Goal: Transaction & Acquisition: Purchase product/service

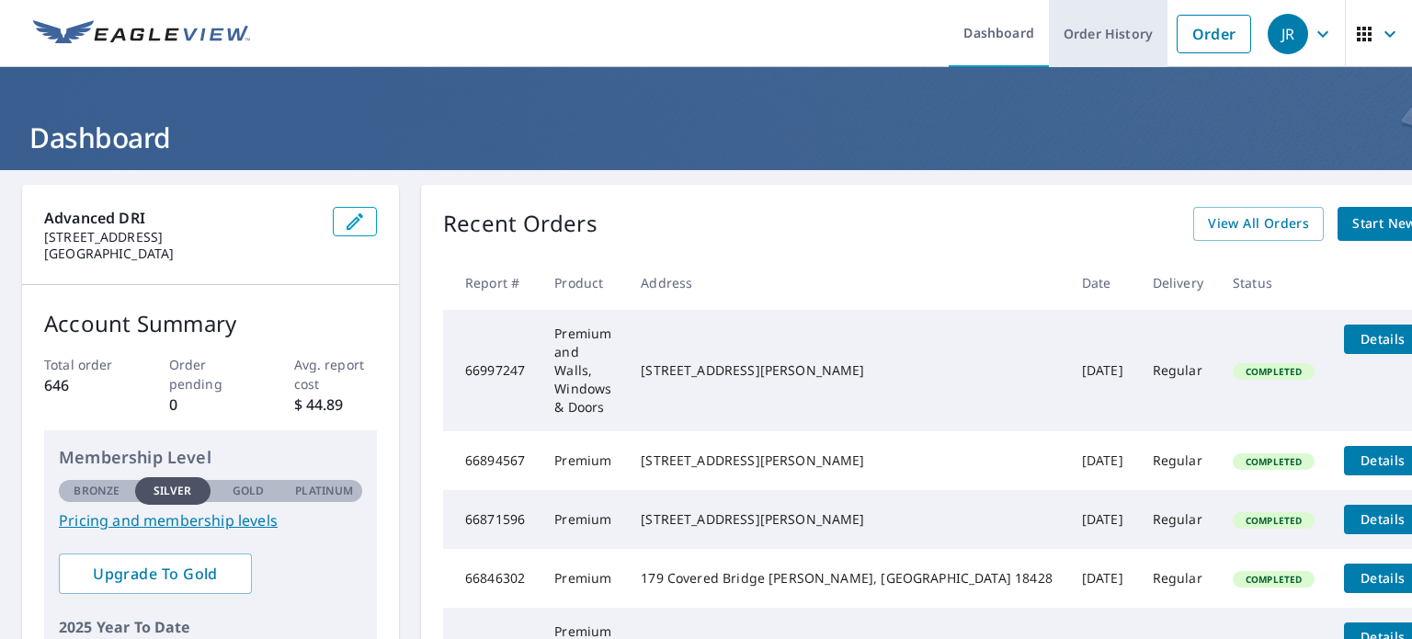
click at [1075, 43] on link "Order History" at bounding box center [1108, 33] width 119 height 67
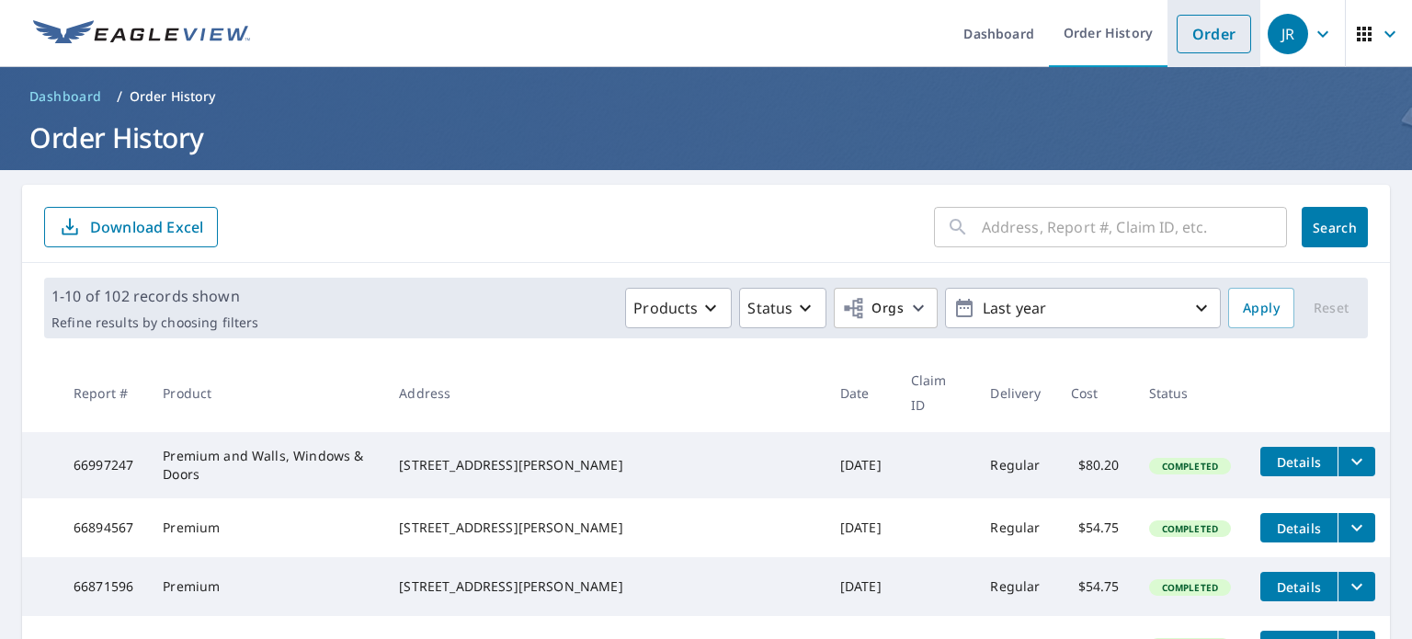
click at [1186, 34] on link "Order" at bounding box center [1214, 34] width 74 height 39
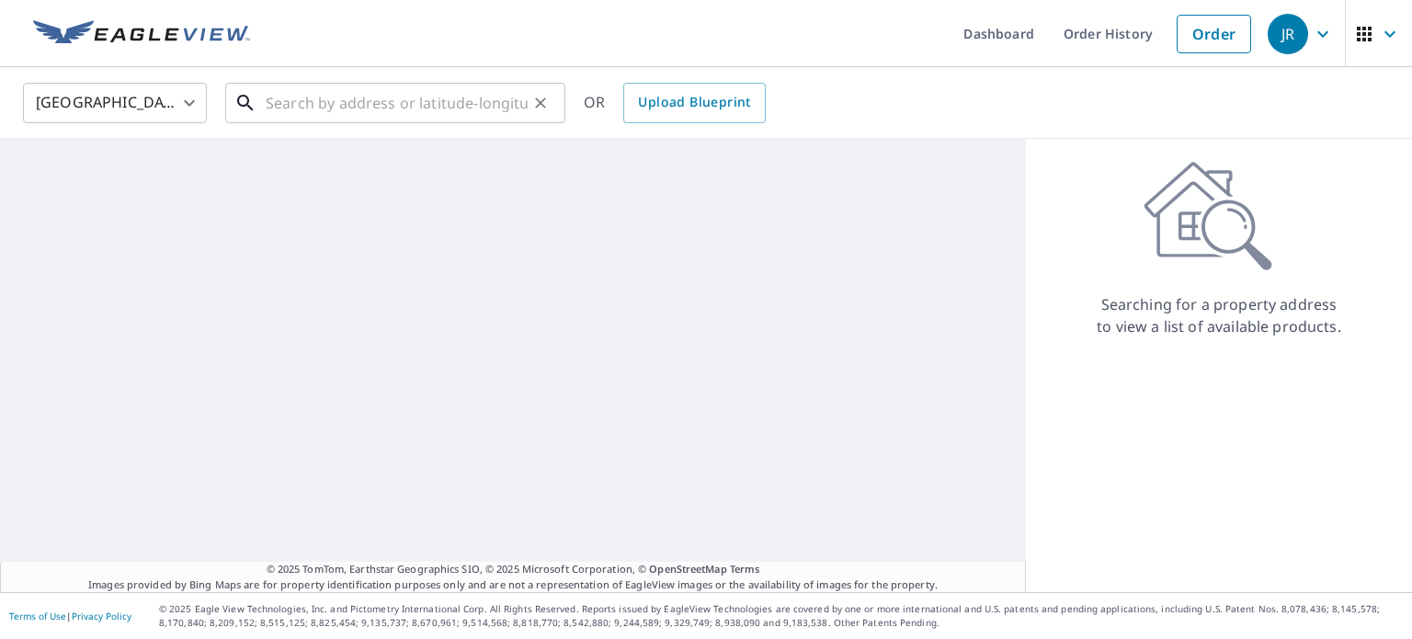
click at [403, 105] on input "text" at bounding box center [397, 102] width 262 height 51
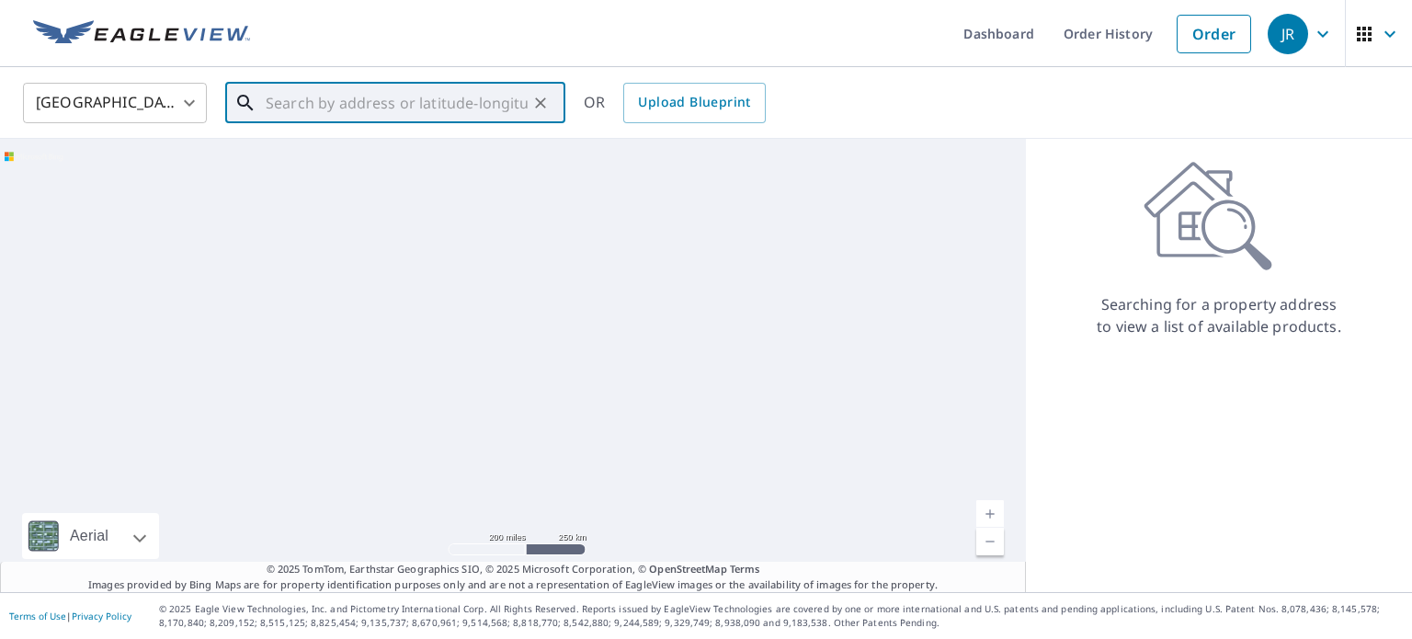
paste input "[STREET_ADDRESS][US_STATE]"
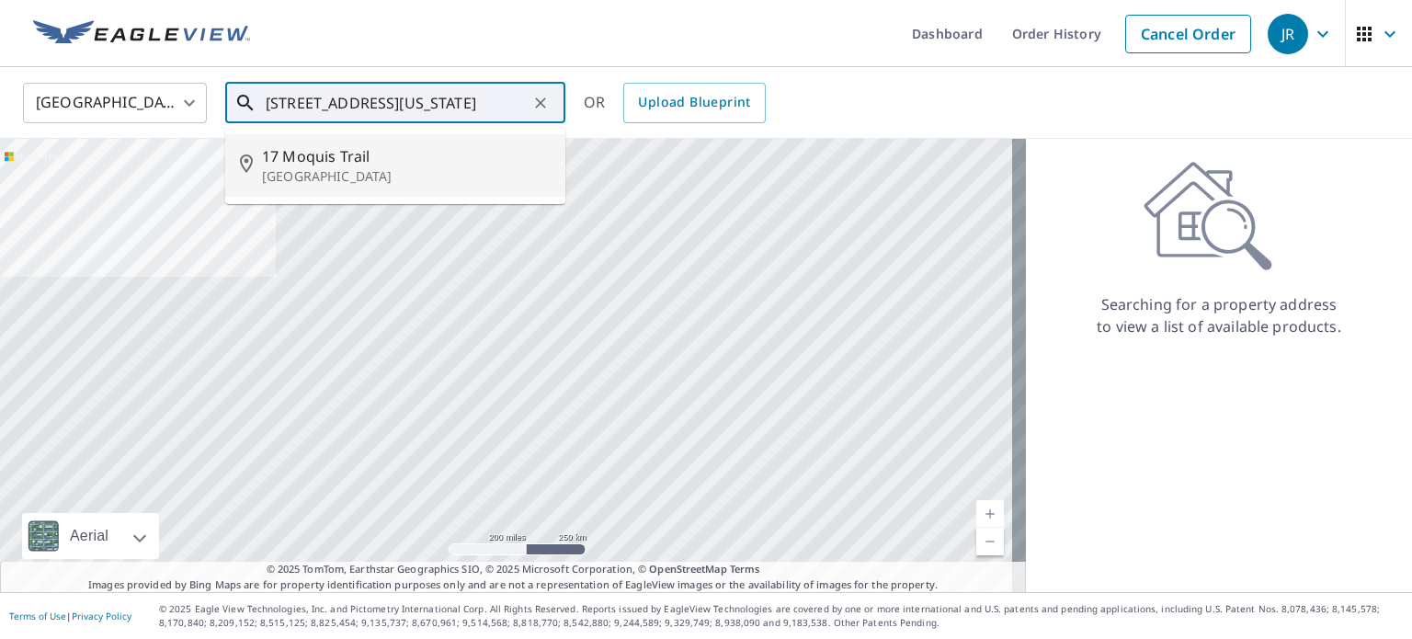
click at [342, 171] on p "[GEOGRAPHIC_DATA]" at bounding box center [406, 176] width 289 height 18
type input "[STREET_ADDRESS]"
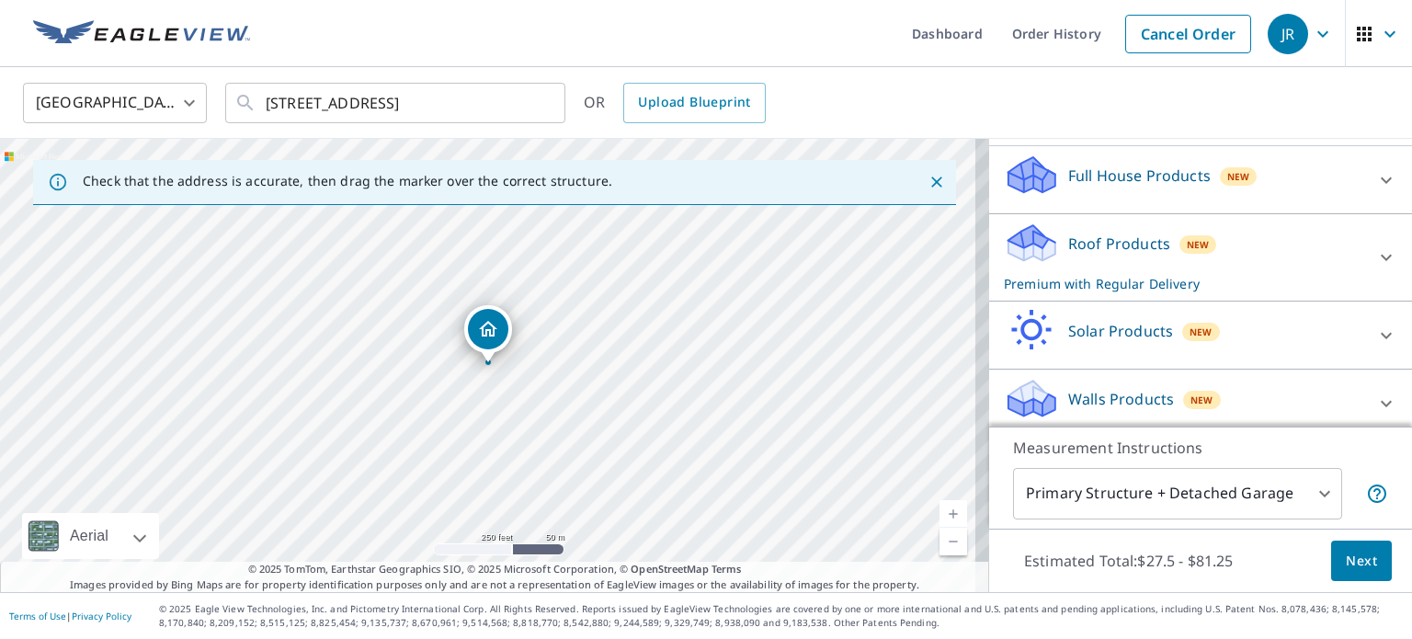
scroll to position [184, 0]
click at [1113, 245] on p "Roof Products" at bounding box center [1119, 243] width 102 height 22
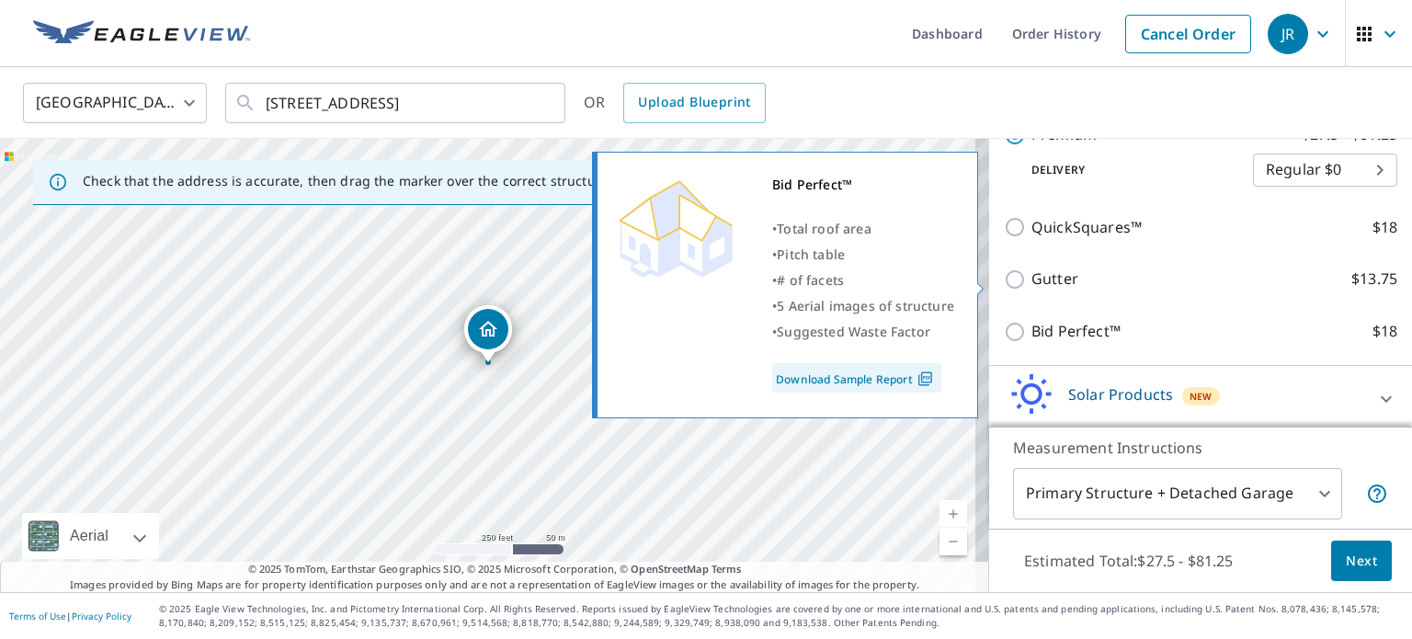
scroll to position [440, 0]
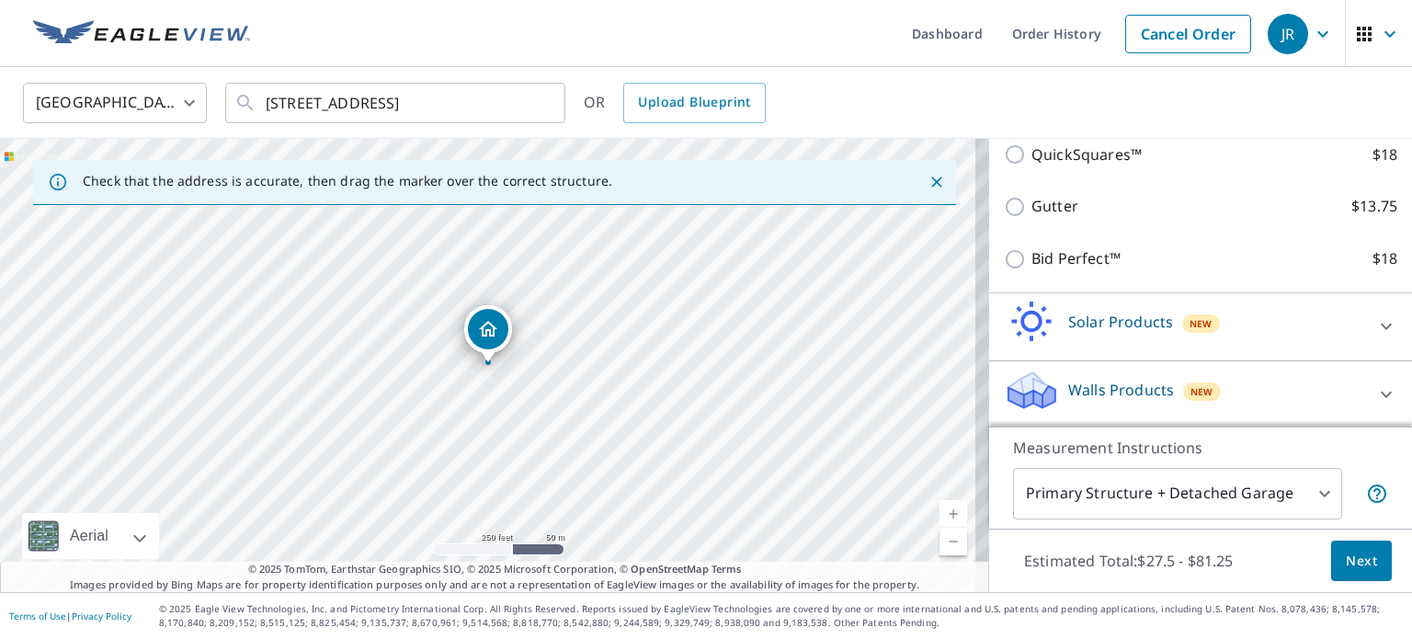
click at [1118, 390] on p "Walls Products" at bounding box center [1121, 390] width 106 height 22
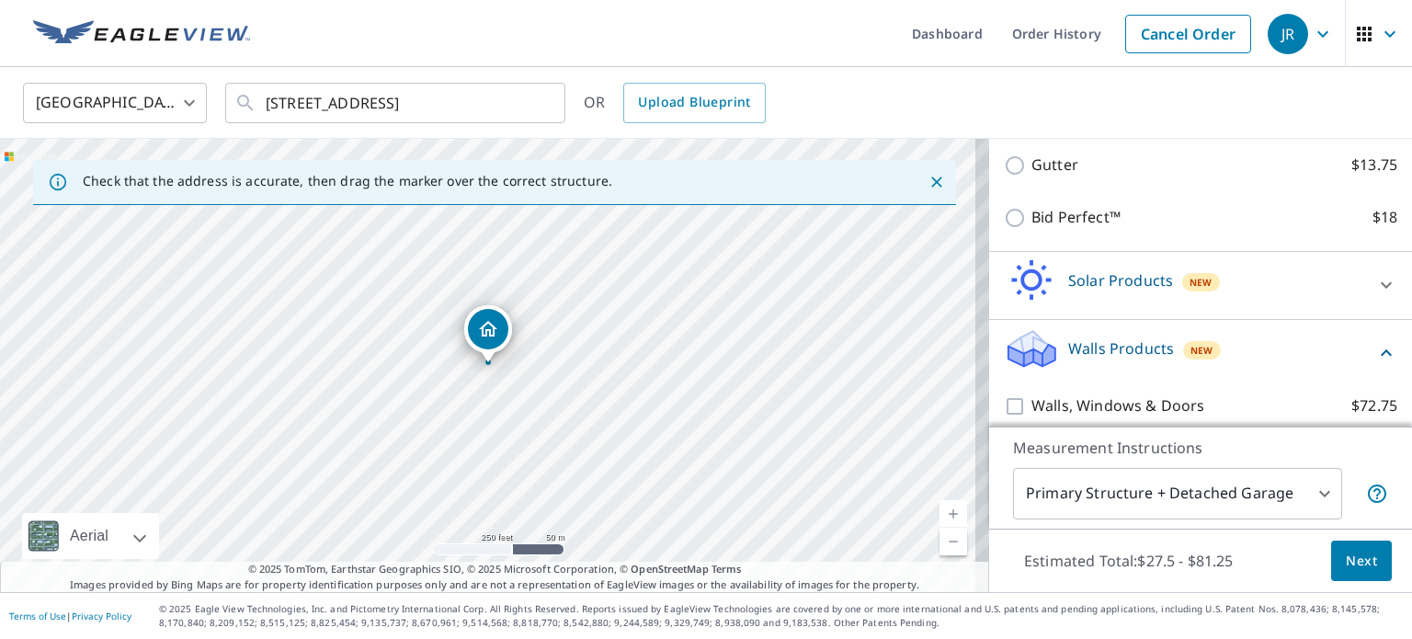
scroll to position [544, 0]
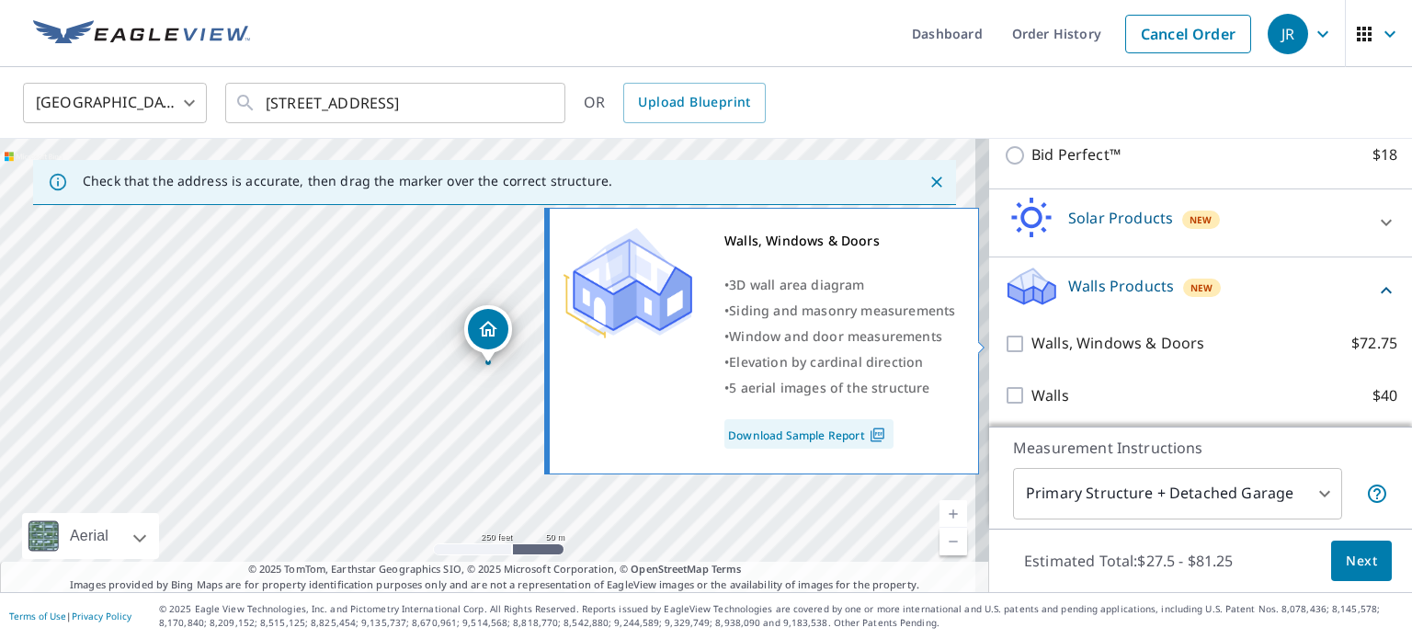
click at [1084, 341] on p "Walls, Windows & Doors" at bounding box center [1117, 343] width 173 height 23
click at [1031, 341] on input "Walls, Windows & Doors $72.75" at bounding box center [1018, 344] width 28 height 22
checkbox input "true"
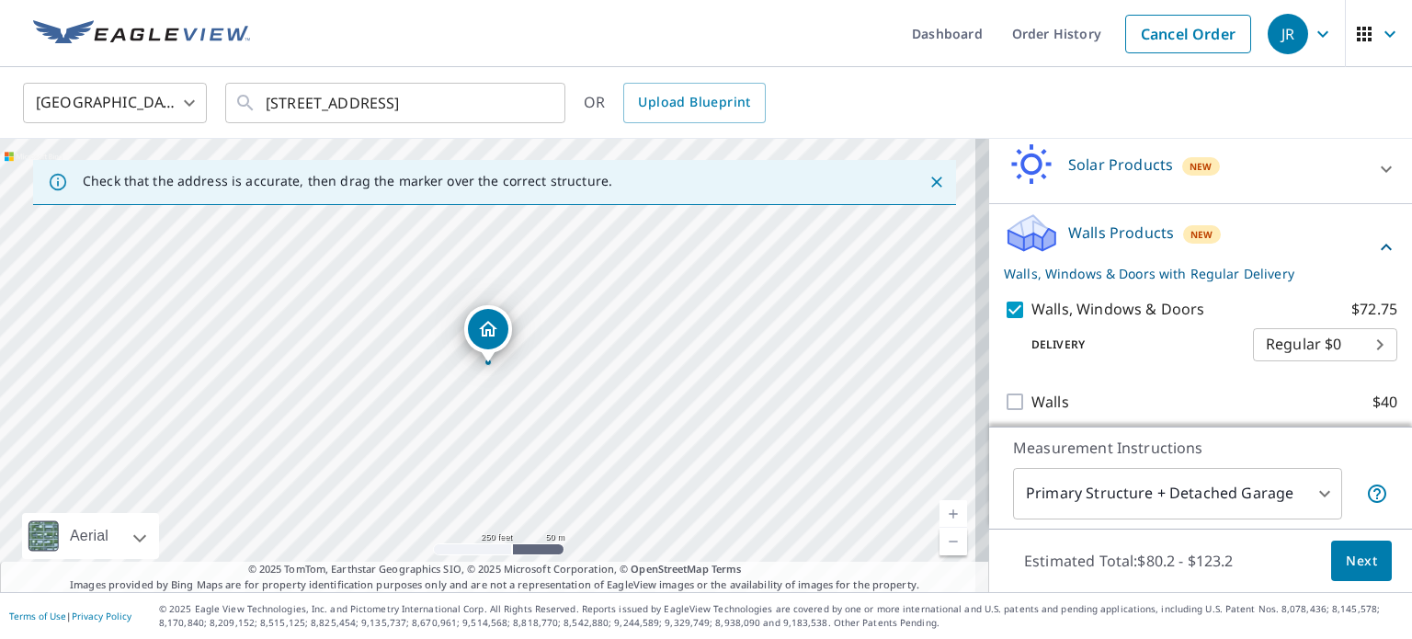
scroll to position [604, 0]
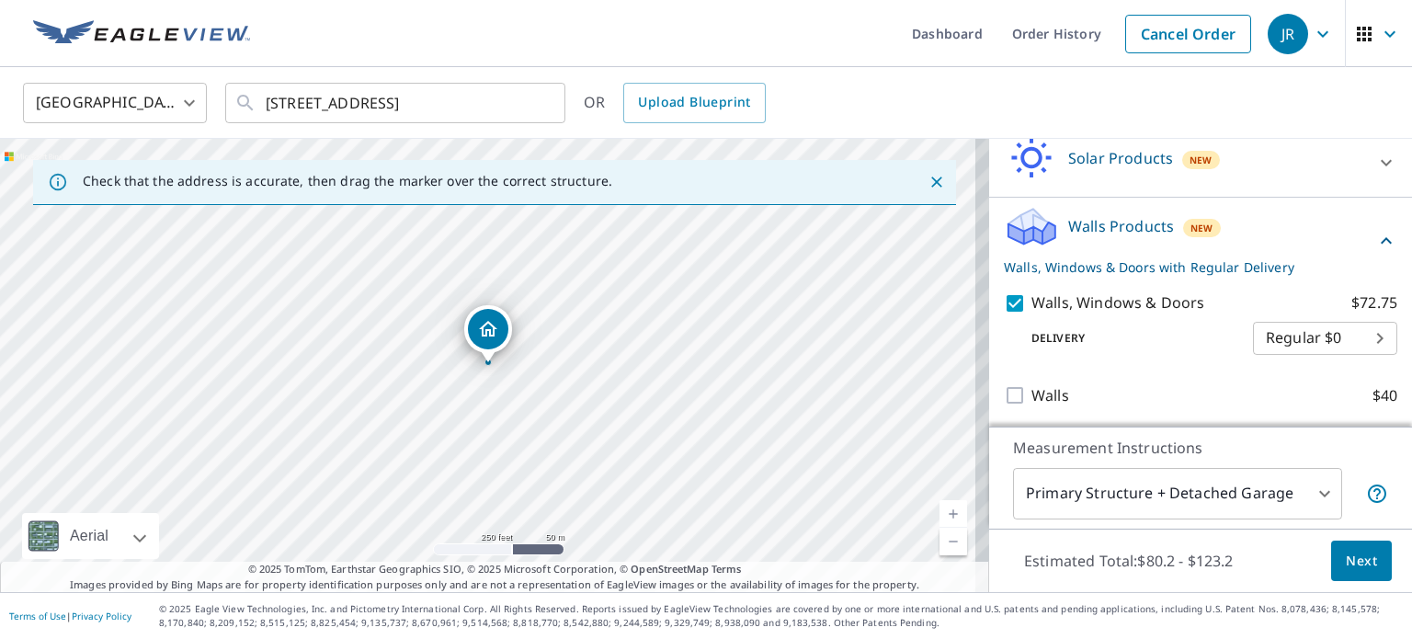
click at [1349, 563] on span "Next" at bounding box center [1361, 561] width 31 height 23
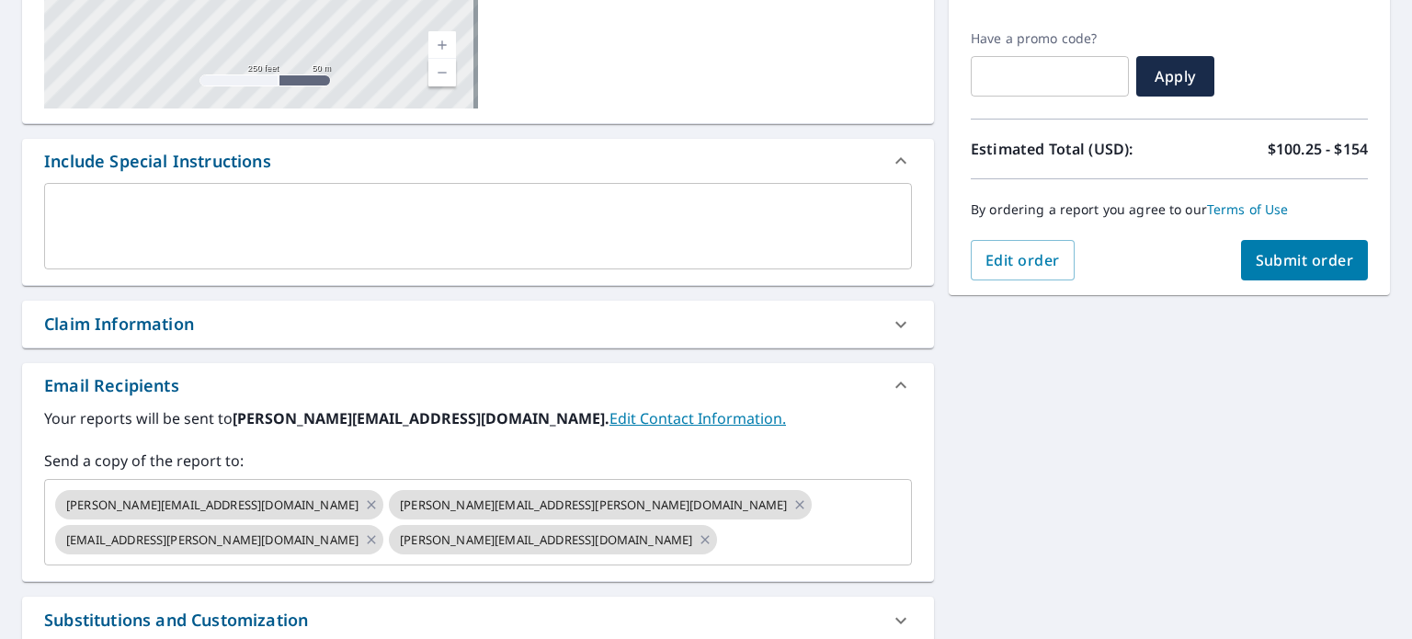
scroll to position [368, 0]
click at [792, 503] on icon at bounding box center [799, 504] width 15 height 20
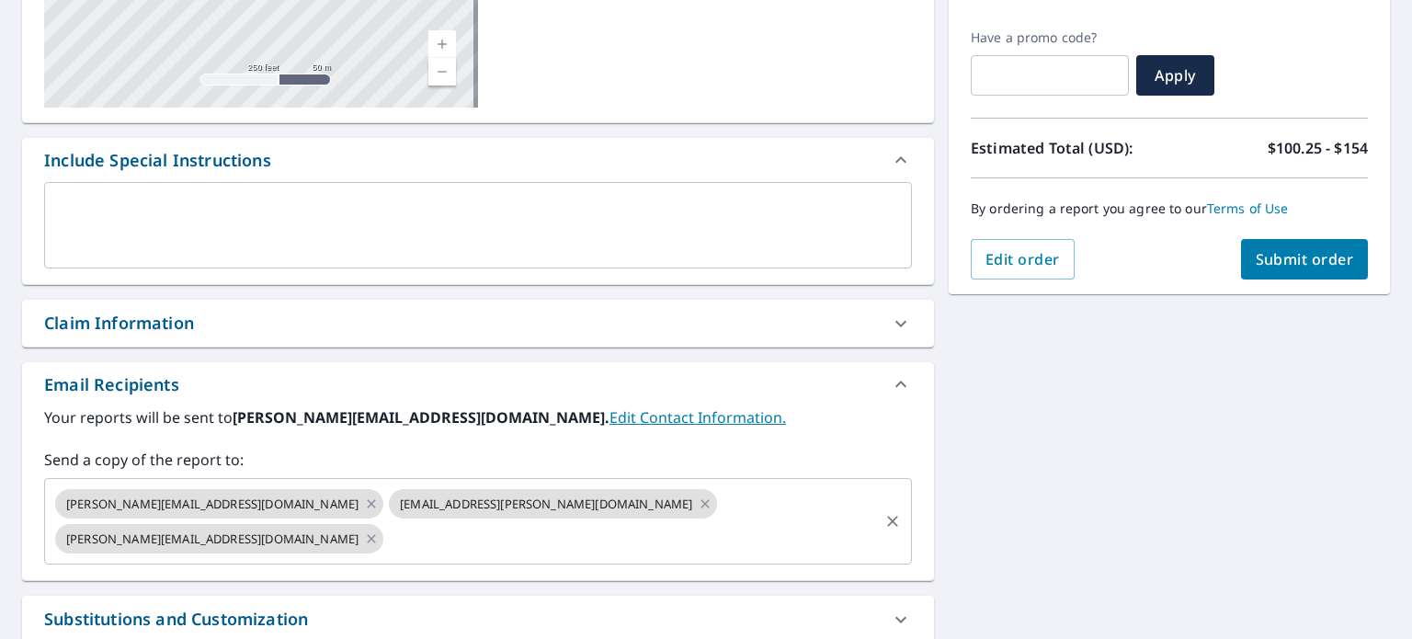
click at [698, 502] on icon at bounding box center [705, 504] width 15 height 20
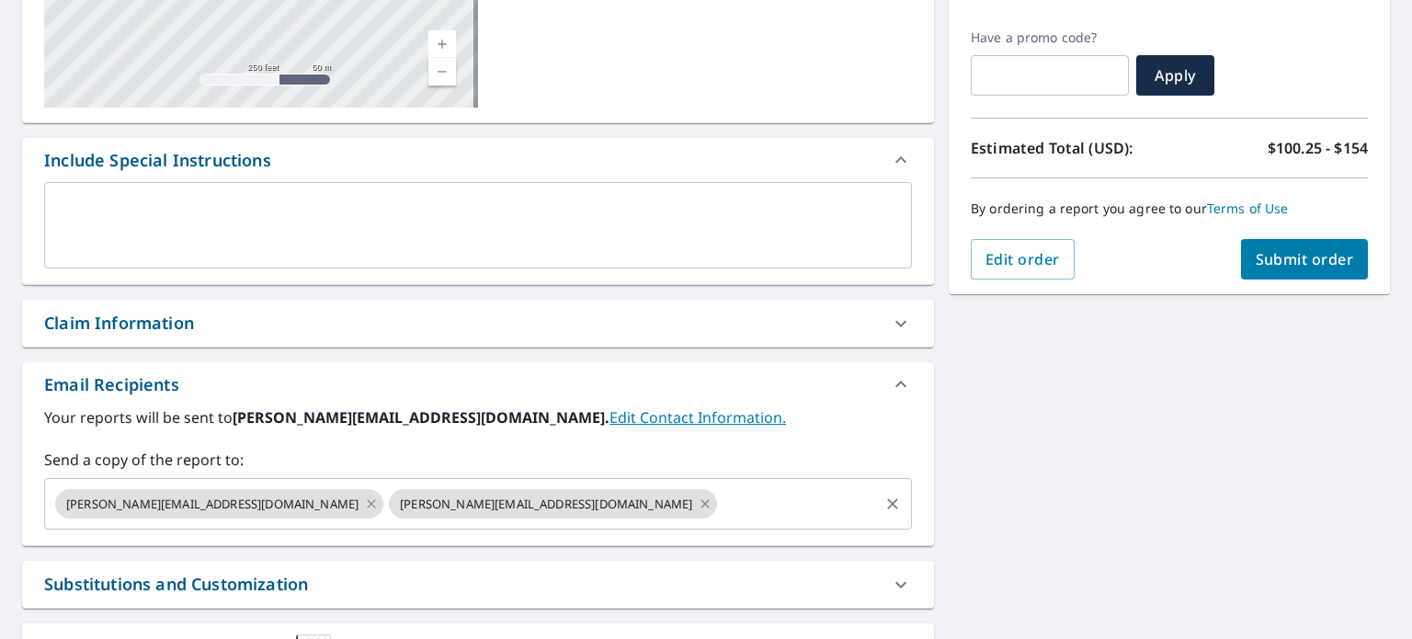
click at [698, 506] on icon at bounding box center [705, 504] width 15 height 20
checkbox input "true"
click at [386, 503] on input "text" at bounding box center [631, 503] width 490 height 35
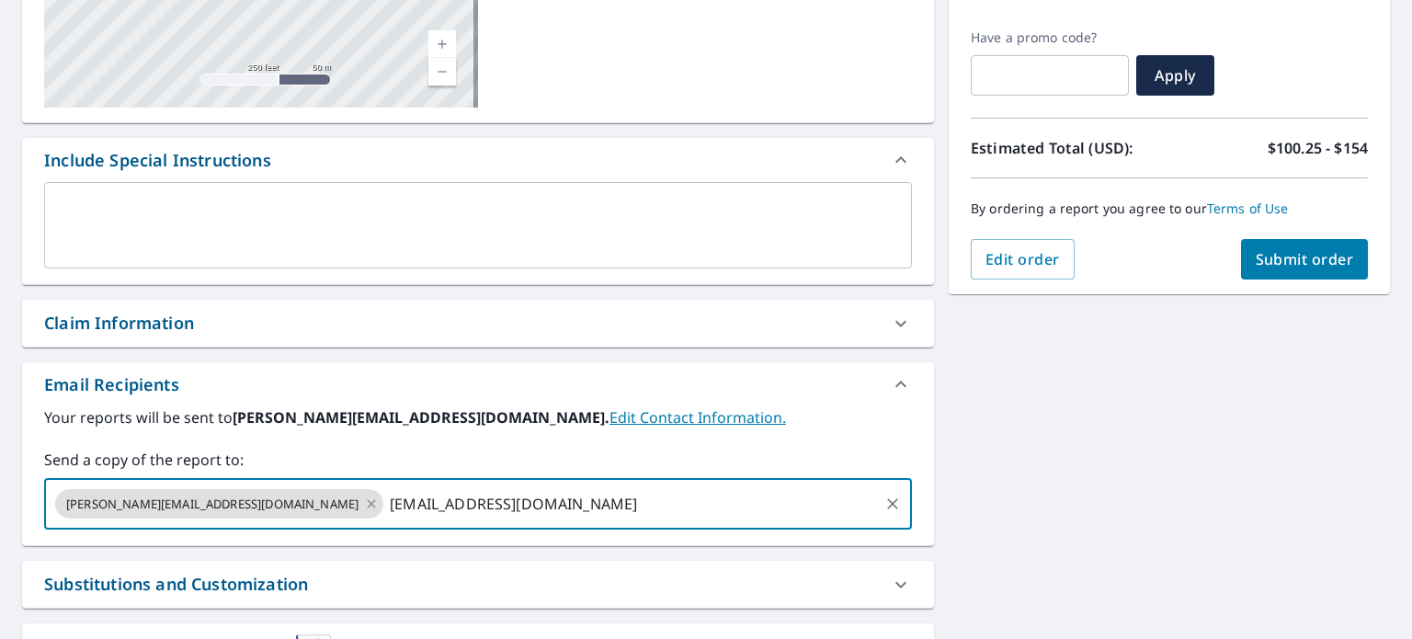
type input "[EMAIL_ADDRESS][DOMAIN_NAME]"
checkbox input "true"
click at [326, 471] on div "Send a copy of the report to: [PERSON_NAME][EMAIL_ADDRESS][DOMAIN_NAME] ​" at bounding box center [478, 489] width 868 height 81
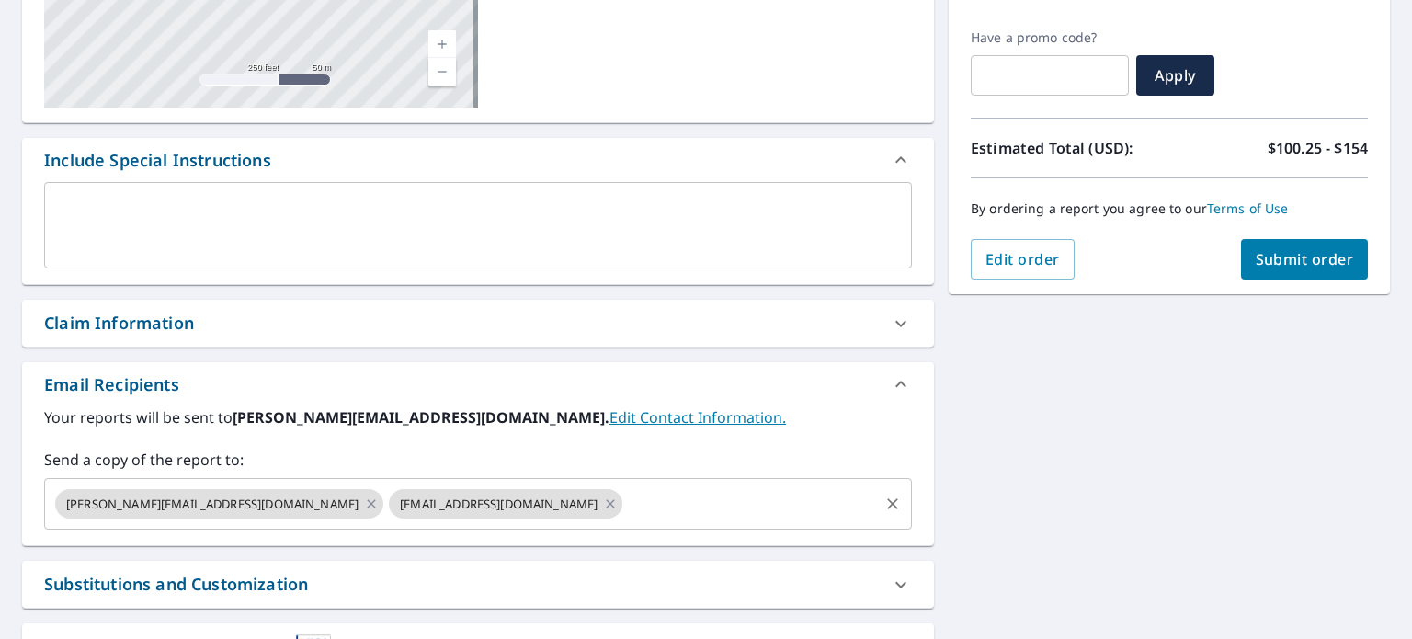
click at [625, 504] on input "text" at bounding box center [750, 503] width 251 height 35
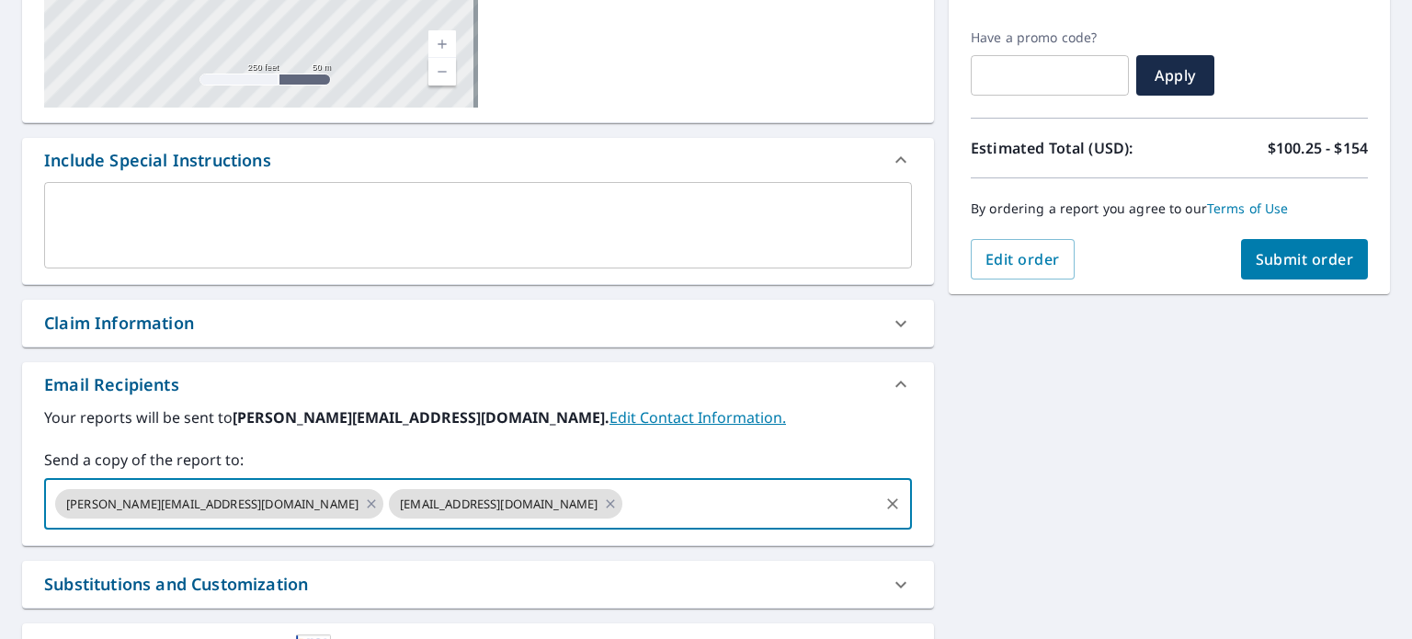
paste input "[PERSON_NAME][EMAIL_ADDRESS][PERSON_NAME][DOMAIN_NAME]"
type input "[PERSON_NAME][EMAIL_ADDRESS][PERSON_NAME][DOMAIN_NAME]"
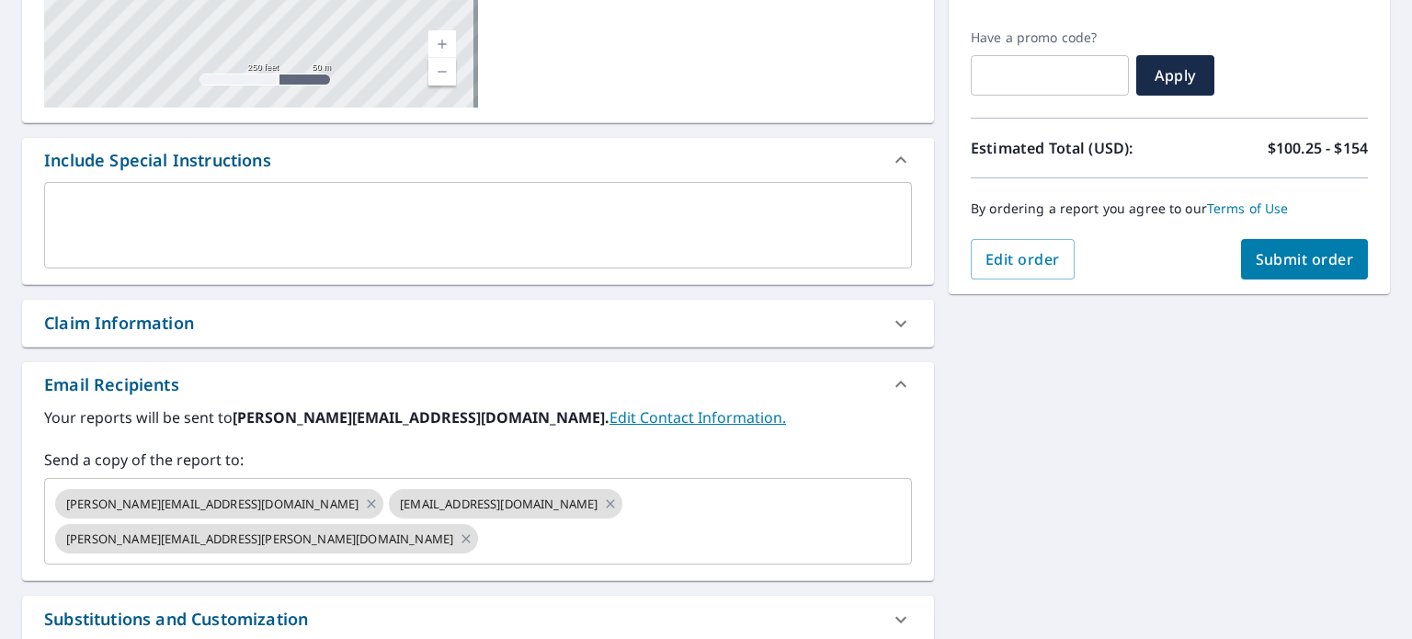
click at [684, 427] on div "Your reports will be sent to [PERSON_NAME][EMAIL_ADDRESS][DOMAIN_NAME]. Edit Co…" at bounding box center [478, 485] width 868 height 158
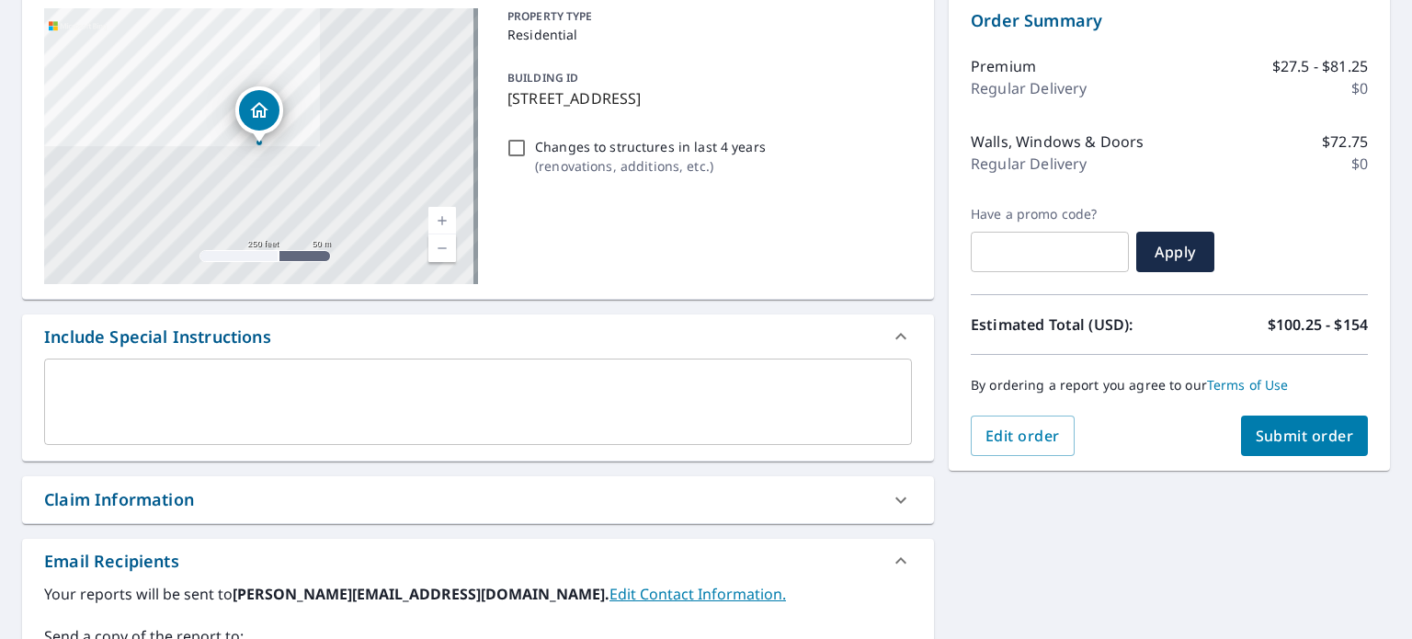
scroll to position [149, 0]
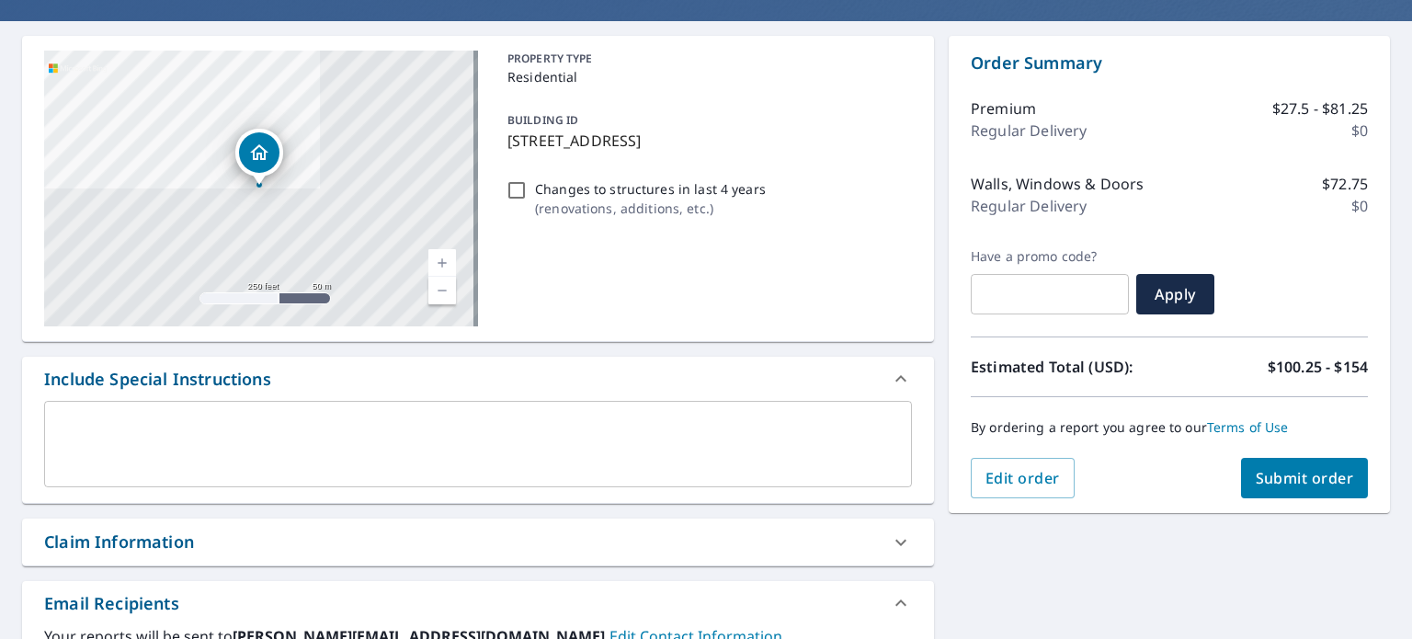
click at [1256, 478] on span "Submit order" at bounding box center [1305, 478] width 98 height 20
checkbox input "true"
